Goal: Task Accomplishment & Management: Complete application form

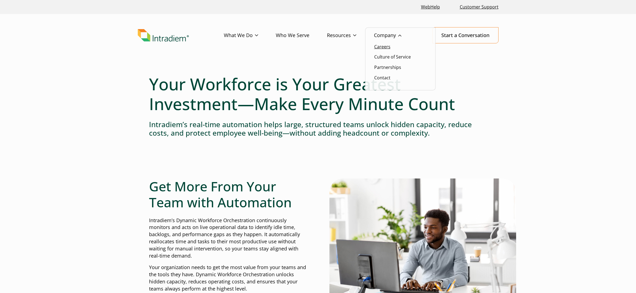
click at [387, 45] on link "Careers" at bounding box center [382, 47] width 16 height 6
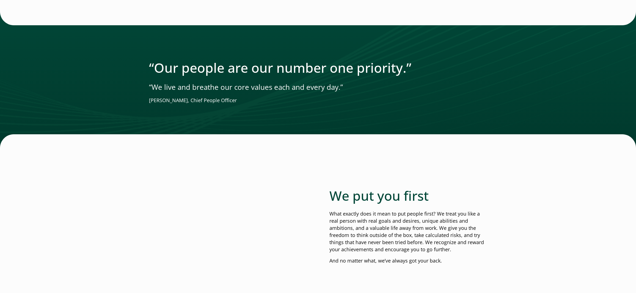
scroll to position [687, 0]
